Goal: Transaction & Acquisition: Purchase product/service

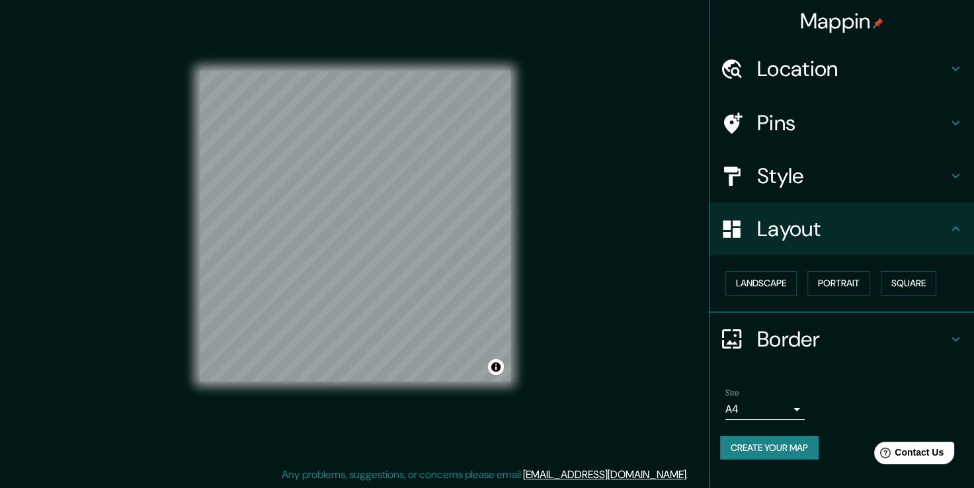
click at [907, 54] on div "Location" at bounding box center [841, 68] width 264 height 53
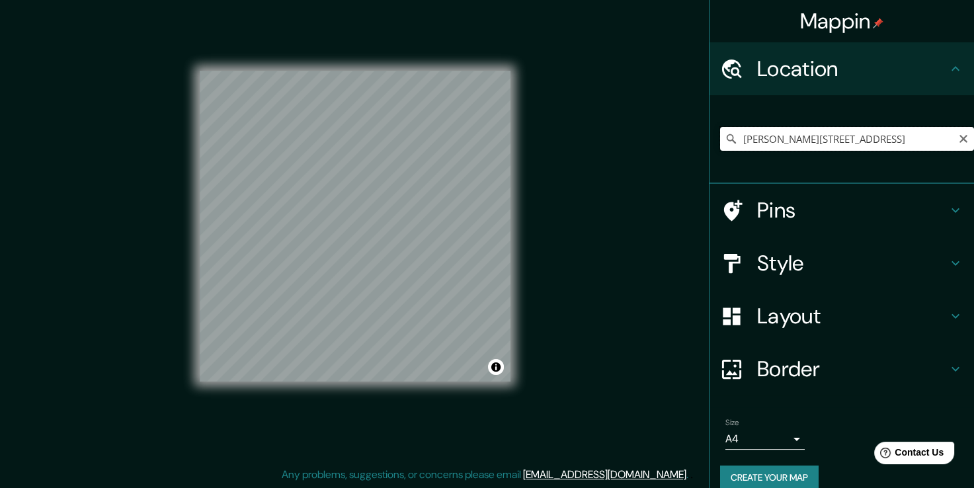
click at [924, 128] on input "[STREET_ADDRESS][PERSON_NAME][PERSON_NAME]" at bounding box center [847, 139] width 254 height 24
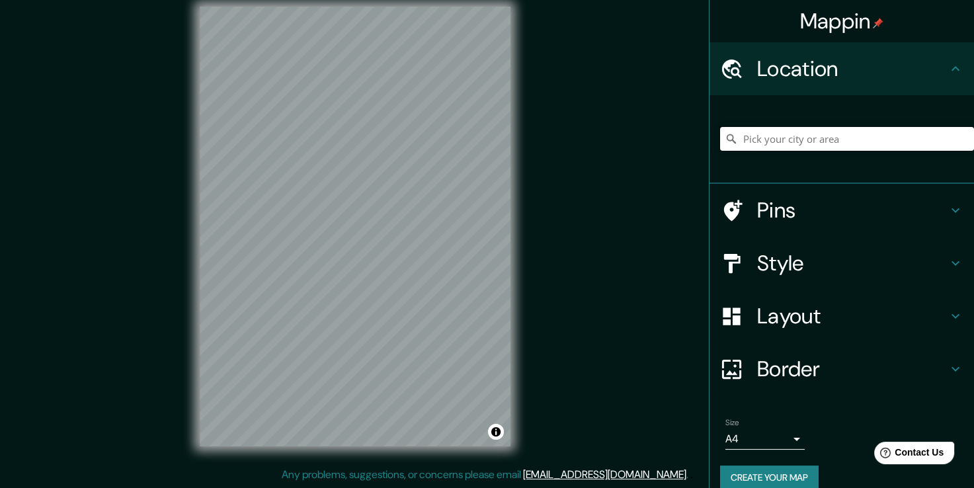
click at [772, 134] on input "Pick your city or area" at bounding box center [847, 139] width 254 height 24
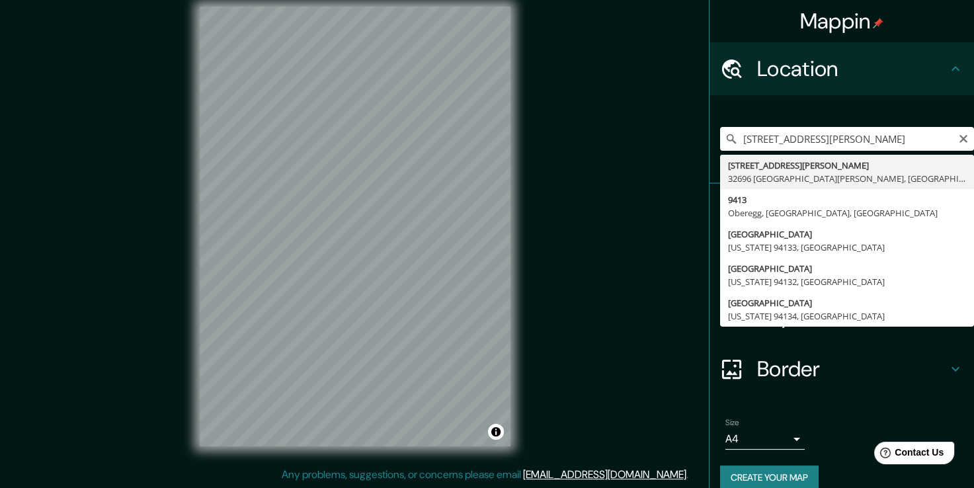
type input "[STREET_ADDRESS][PERSON_NAME][PERSON_NAME]"
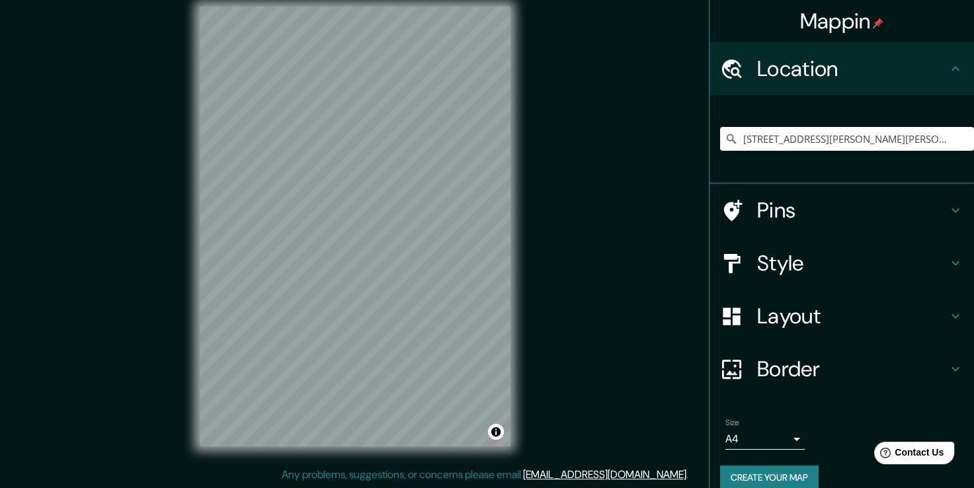
click at [780, 268] on h4 "Style" at bounding box center [852, 263] width 190 height 26
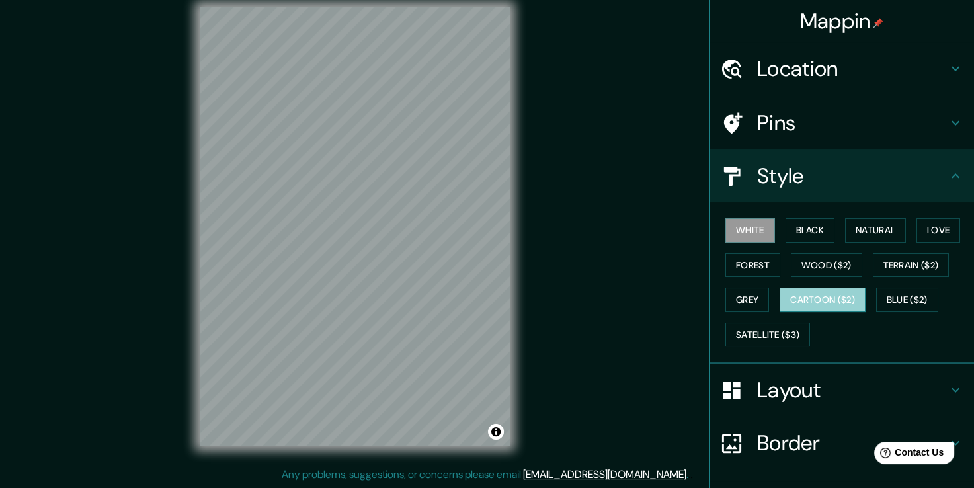
click at [809, 288] on button "Cartoon ($2)" at bounding box center [822, 300] width 86 height 24
click at [740, 295] on button "Grey" at bounding box center [747, 300] width 44 height 24
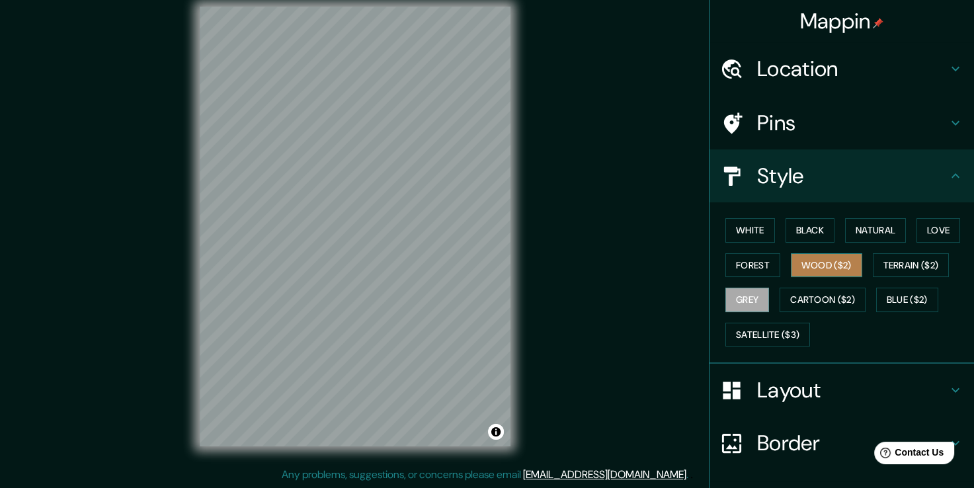
click at [811, 268] on button "Wood ($2)" at bounding box center [826, 265] width 71 height 24
